Goal: Task Accomplishment & Management: Use online tool/utility

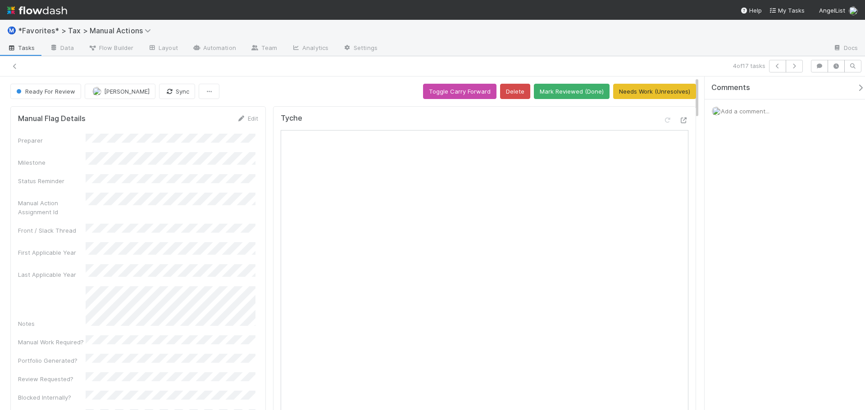
drag, startPoint x: 0, startPoint y: 0, endPoint x: 451, endPoint y: 32, distance: 452.0
click at [451, 32] on div "Ⓜ️ *Favorites* > Tax > Manual Actions" at bounding box center [432, 31] width 865 height 22
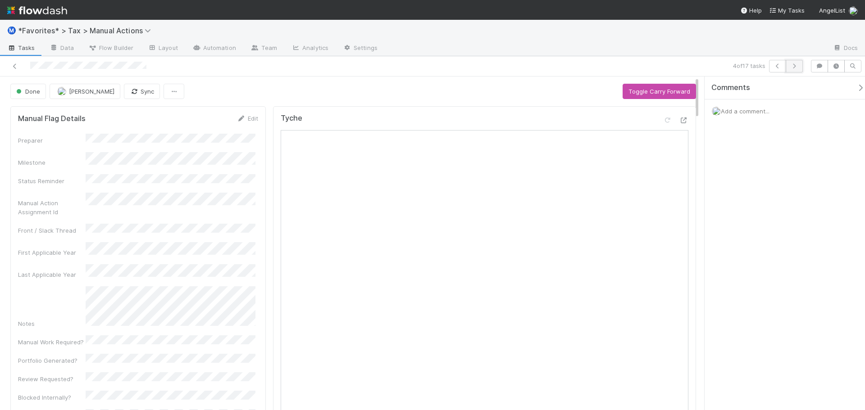
click at [798, 65] on icon "button" at bounding box center [794, 66] width 9 height 5
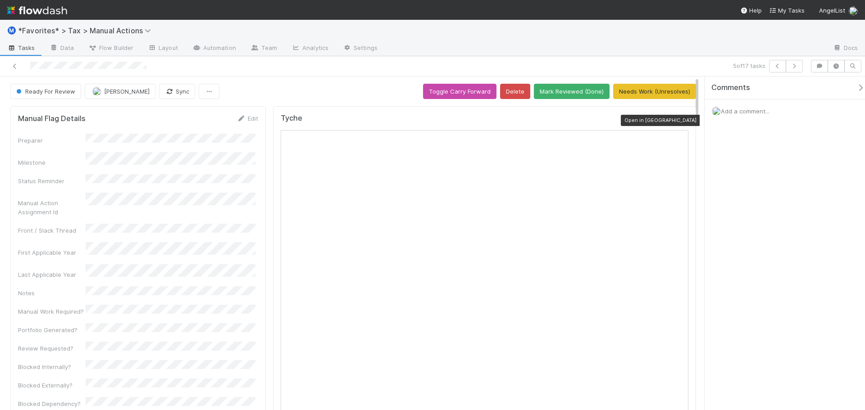
click at [679, 122] on icon at bounding box center [683, 121] width 9 height 6
click at [795, 67] on icon "button" at bounding box center [794, 66] width 9 height 5
click at [771, 68] on button "button" at bounding box center [777, 66] width 17 height 13
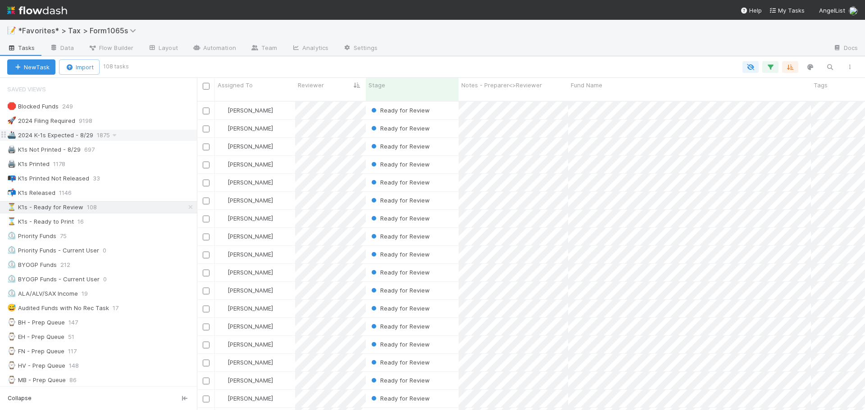
scroll to position [310, 661]
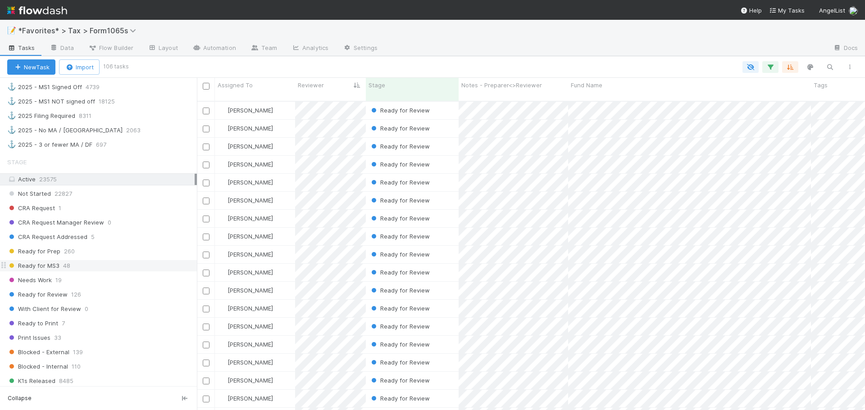
scroll to position [585, 0]
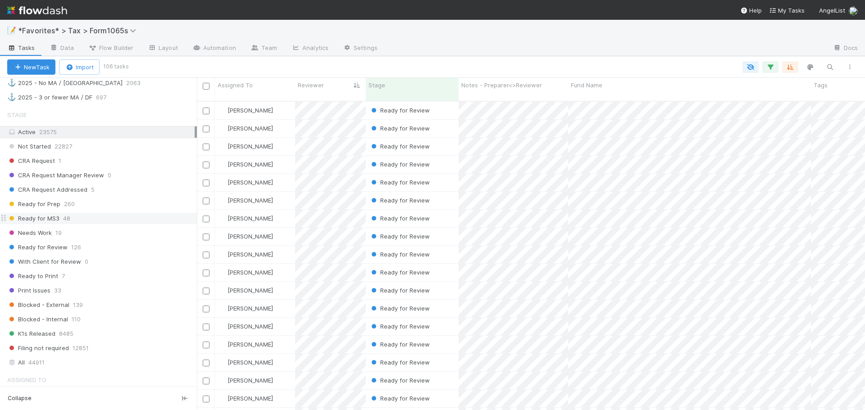
click at [86, 221] on div "Ready for MS3 48" at bounding box center [102, 218] width 190 height 11
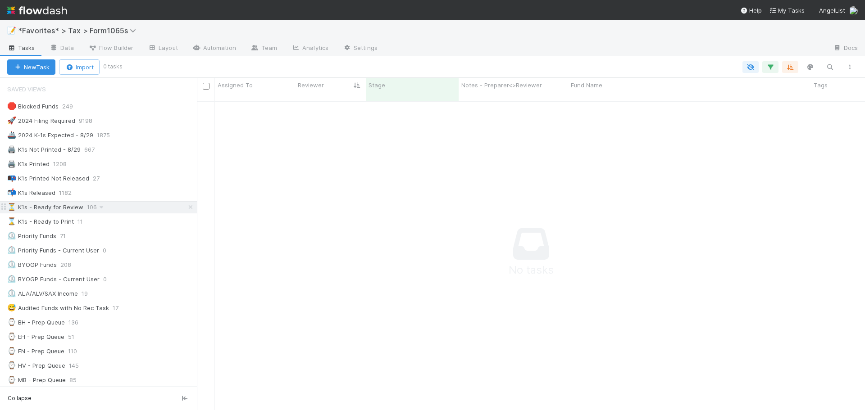
click at [186, 207] on icon at bounding box center [190, 207] width 9 height 6
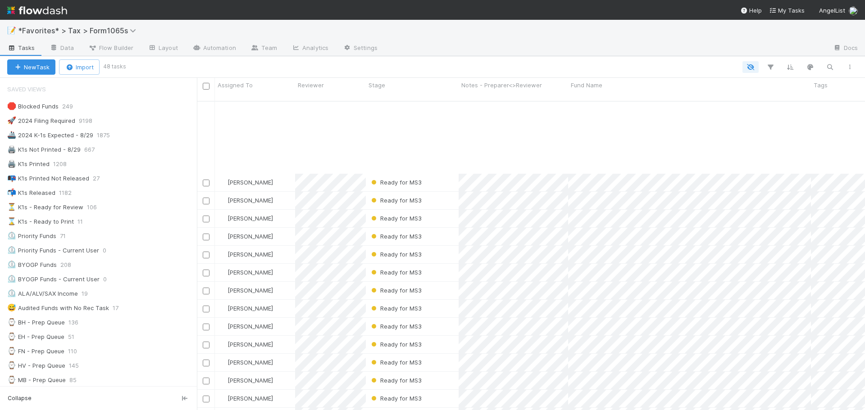
scroll to position [555, 0]
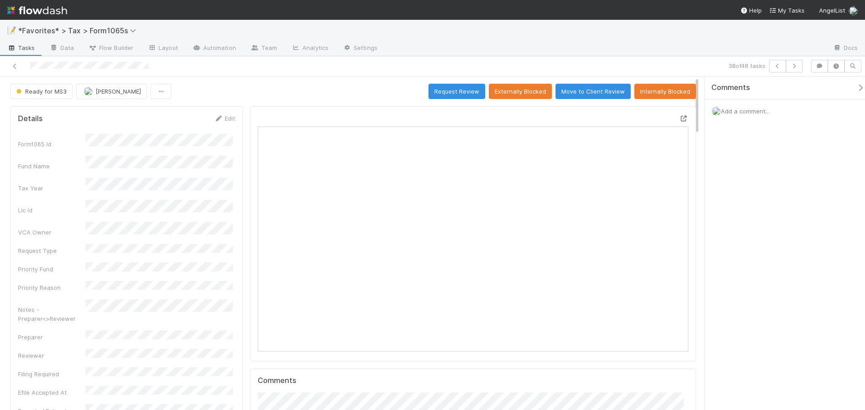
click at [680, 117] on icon at bounding box center [683, 119] width 9 height 6
click at [337, 90] on div "Ready for MS3 Fareeha Naim Request Review Externally Blocked Move to Client Rev…" at bounding box center [352, 91] width 685 height 15
click at [13, 67] on icon at bounding box center [14, 67] width 9 height 6
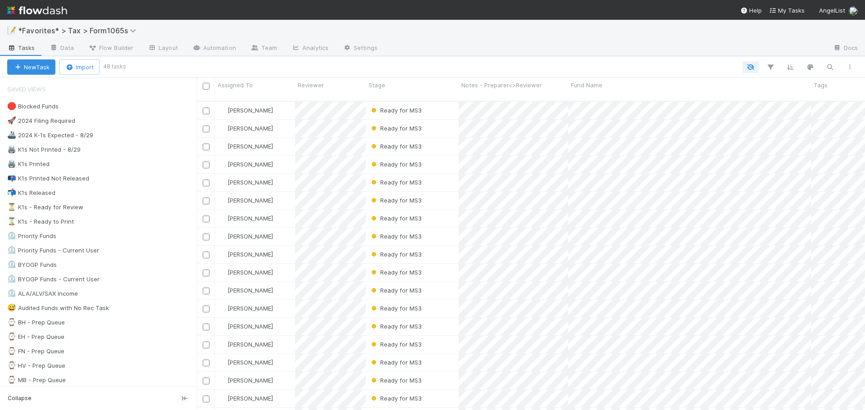
scroll to position [310, 661]
click at [771, 67] on icon "button" at bounding box center [770, 67] width 9 height 8
click at [593, 97] on button "Add Filter" at bounding box center [632, 94] width 270 height 13
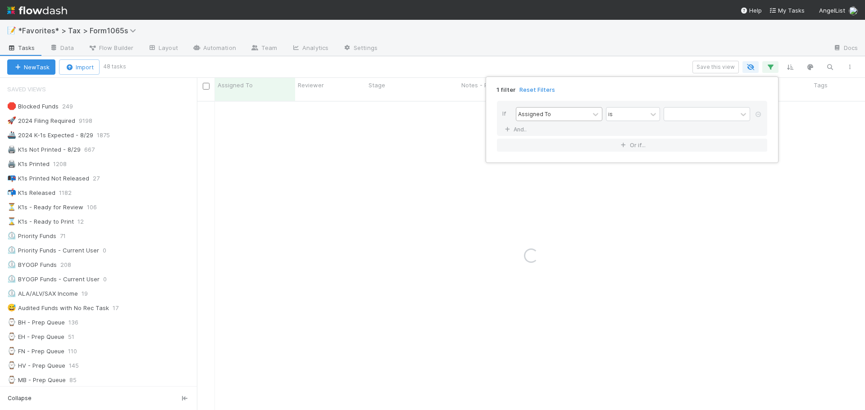
click at [553, 117] on div "Assigned To" at bounding box center [552, 114] width 73 height 13
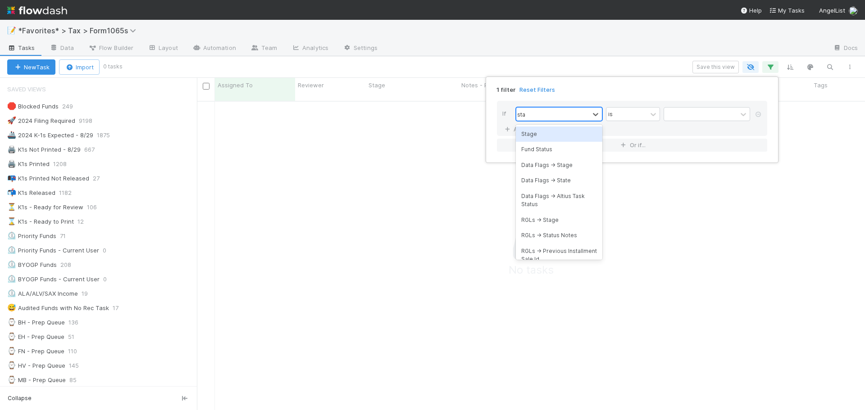
scroll to position [303, 661]
type input "stage"
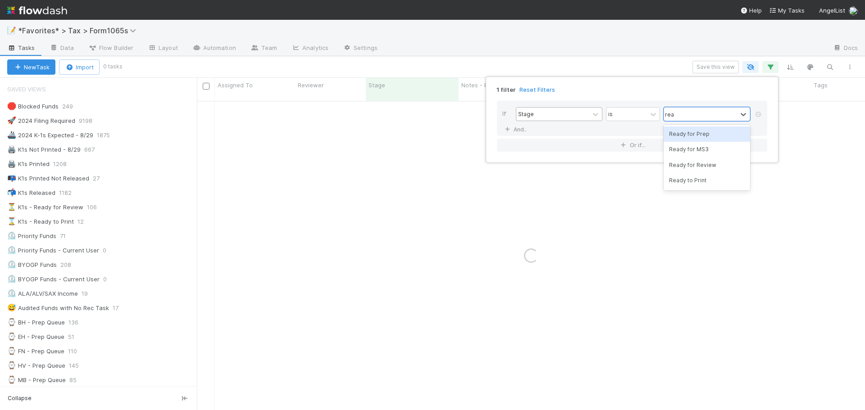
type input "read"
click at [502, 123] on link "And.." at bounding box center [516, 129] width 28 height 13
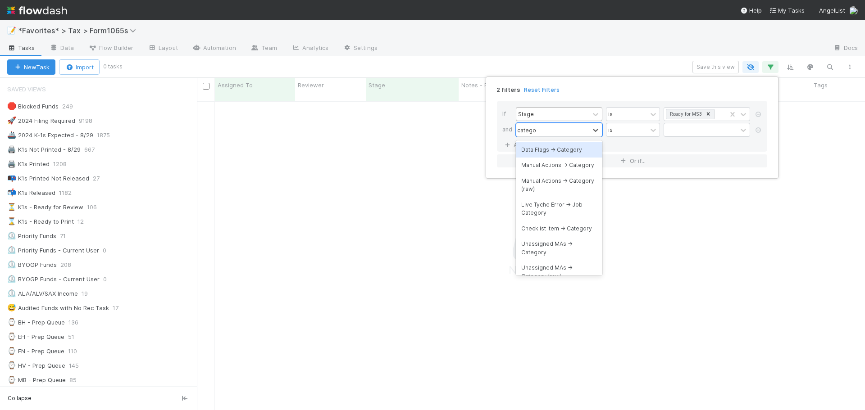
type input "categor"
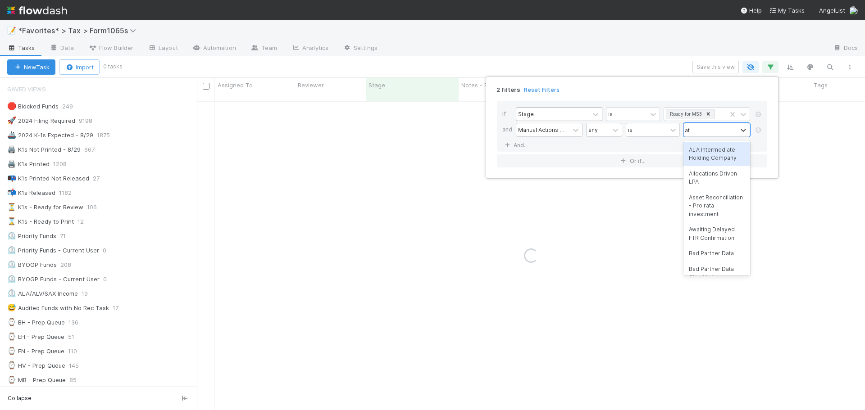
type input "a"
type input "state"
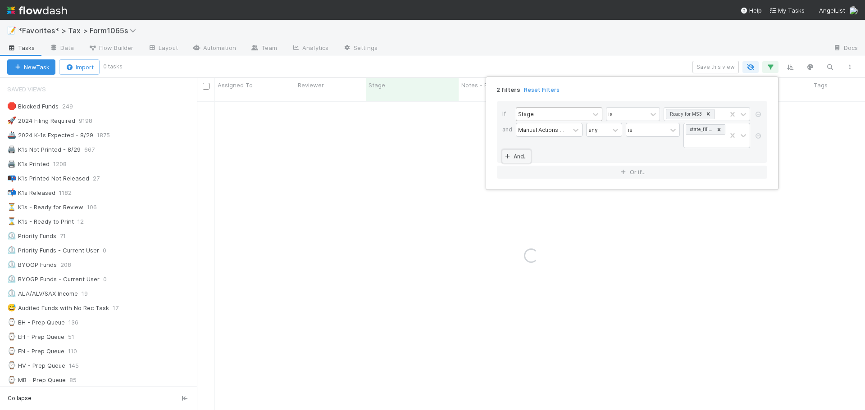
click at [502, 150] on link "And.." at bounding box center [516, 156] width 28 height 13
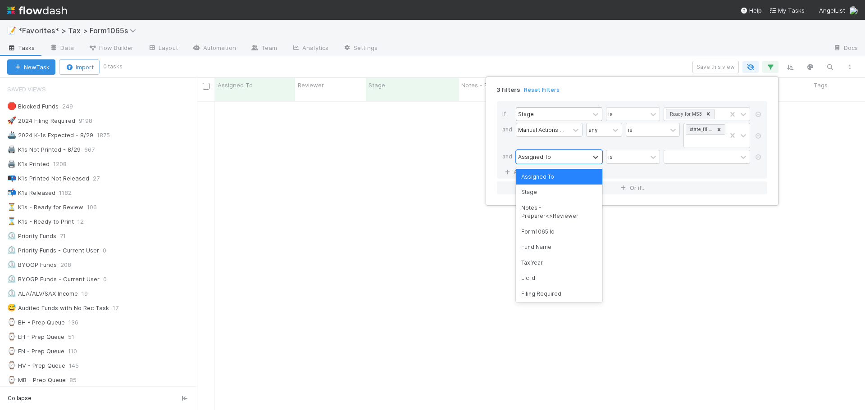
type input "c"
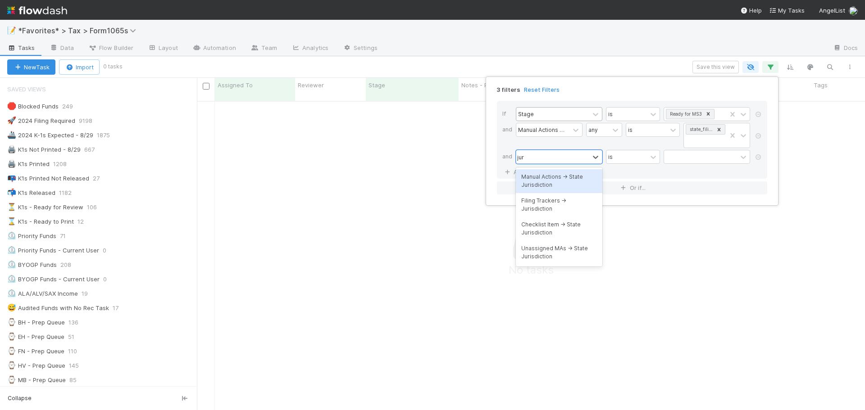
type input "juris"
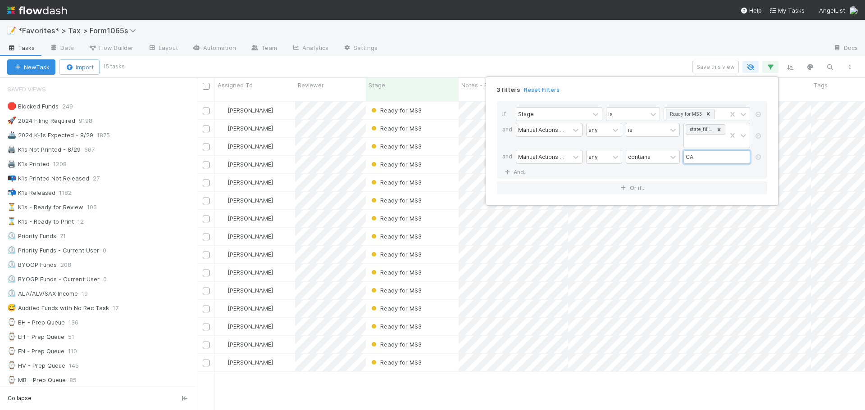
scroll to position [310, 661]
type input "CA"
click at [581, 55] on div "3 filters Reset Filters If Stage is Ready for MS3 and Manual Actions -> Categor…" at bounding box center [432, 205] width 865 height 410
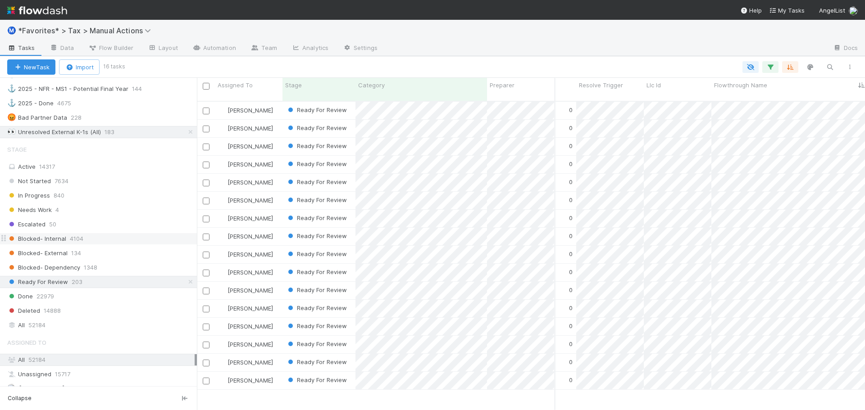
scroll to position [766, 0]
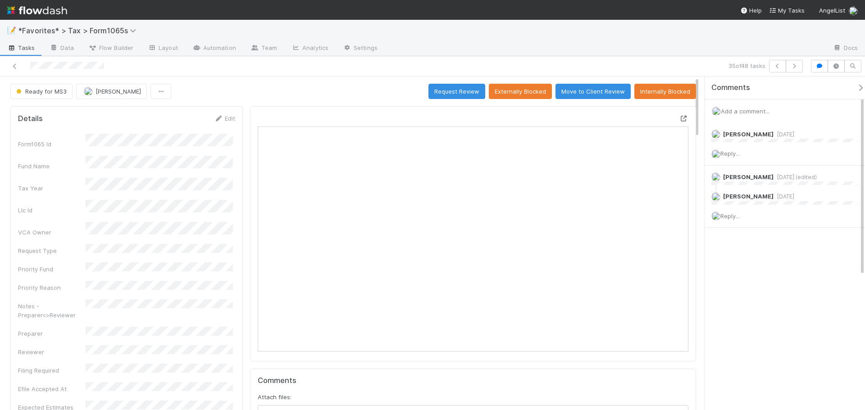
click at [679, 117] on icon at bounding box center [683, 119] width 9 height 6
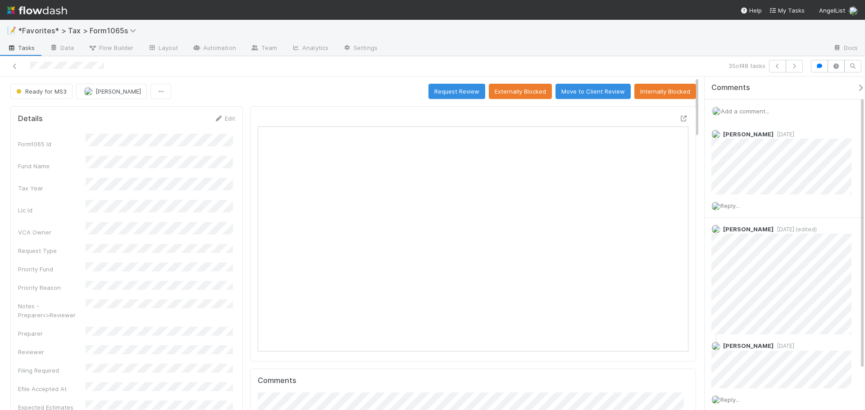
click at [11, 61] on div at bounding box center [205, 66] width 403 height 13
click at [14, 67] on icon at bounding box center [14, 67] width 9 height 6
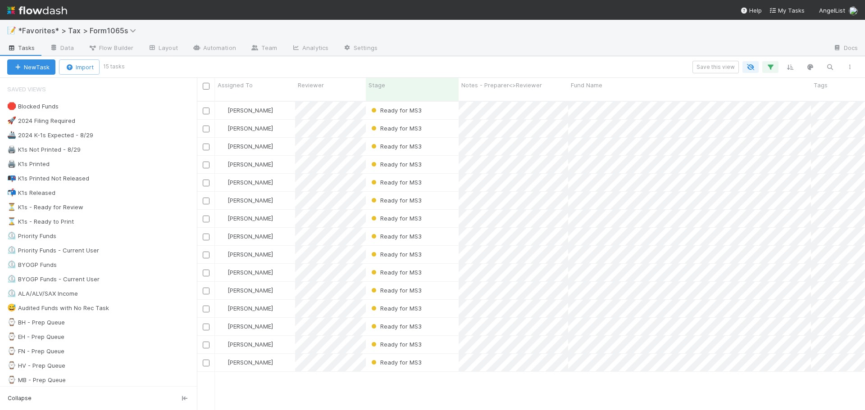
scroll to position [310, 661]
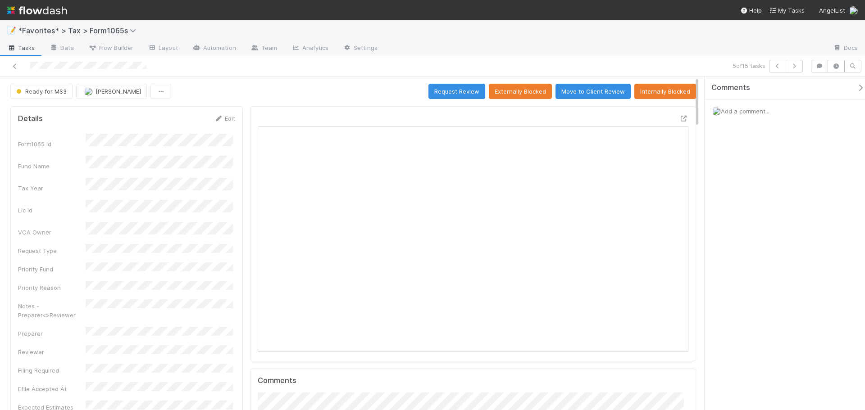
scroll to position [176, 208]
click at [679, 118] on icon at bounding box center [683, 119] width 9 height 6
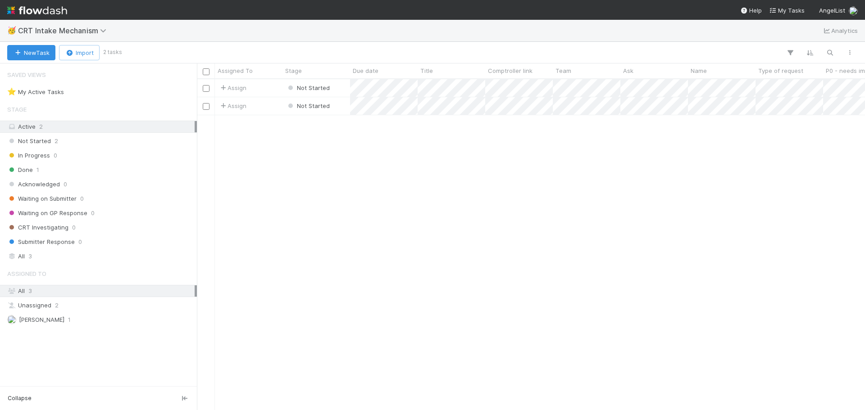
scroll to position [324, 661]
click at [219, 45] on div "New Task Import 2 tasks" at bounding box center [432, 53] width 865 height 22
